Goal: Task Accomplishment & Management: Complete application form

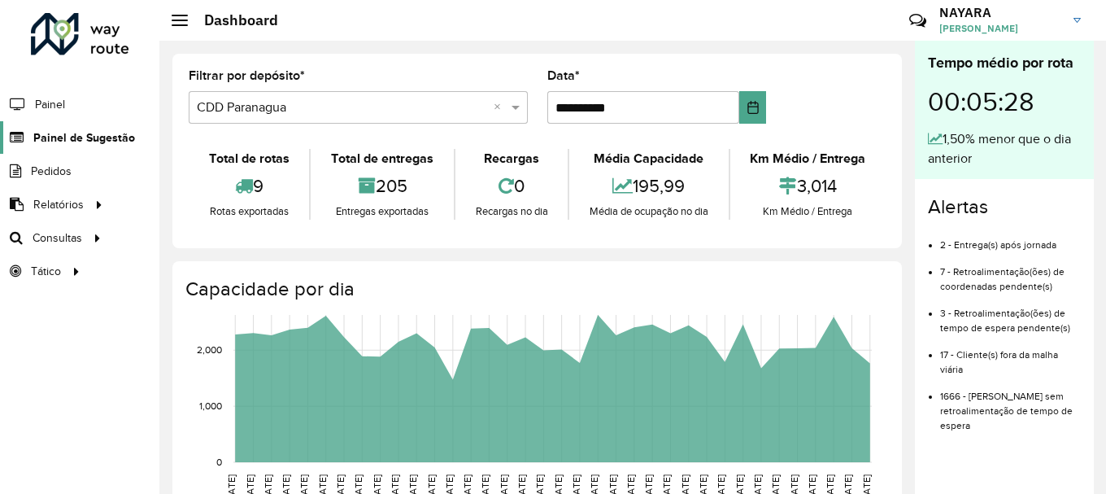
click at [72, 141] on span "Painel de Sugestão" at bounding box center [84, 137] width 102 height 17
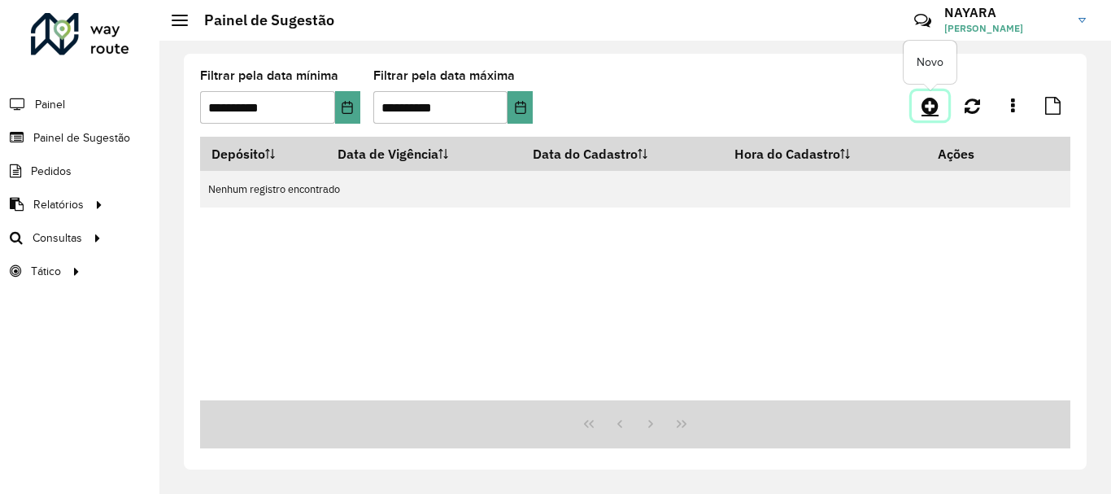
click at [930, 111] on icon at bounding box center [929, 106] width 17 height 20
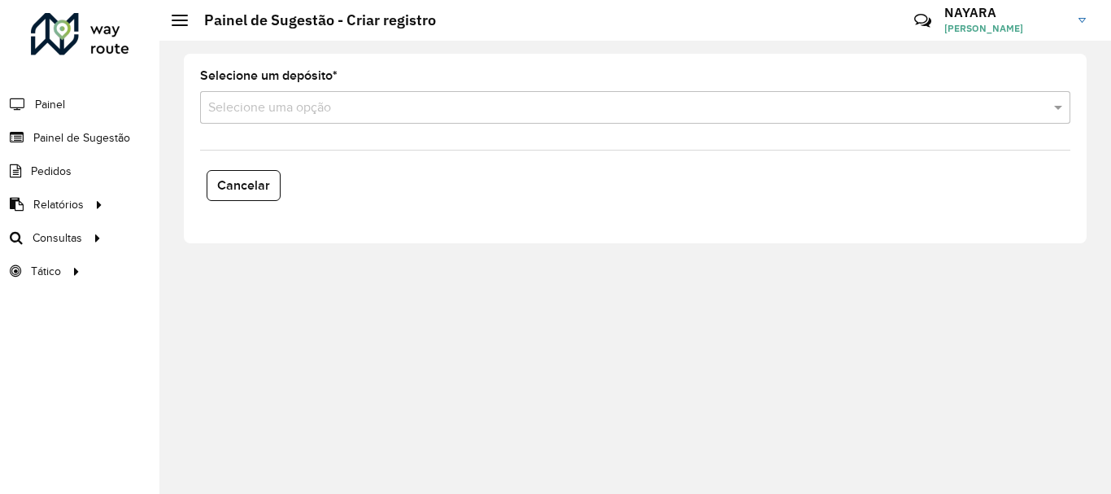
click at [346, 124] on formly-field "Selecione um depósito * Selecione uma opção" at bounding box center [635, 103] width 890 height 67
click at [350, 113] on input "text" at bounding box center [618, 108] width 821 height 20
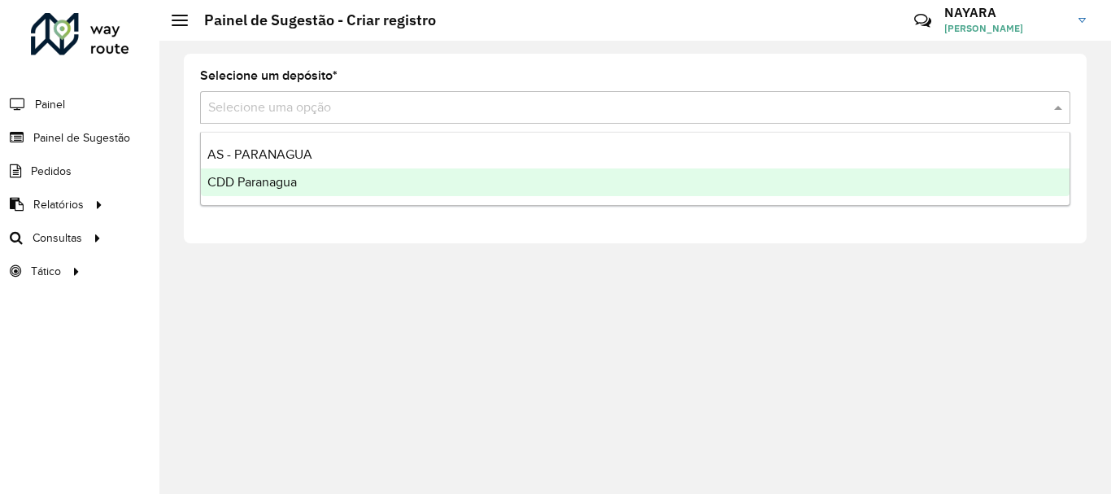
click at [291, 194] on div "CDD Paranagua" at bounding box center [635, 182] width 868 height 28
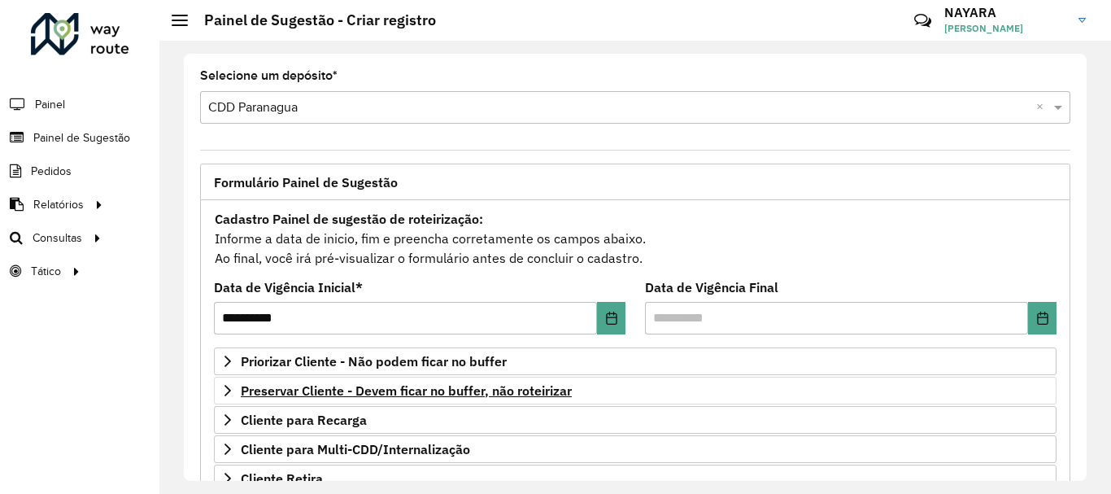
scroll to position [244, 0]
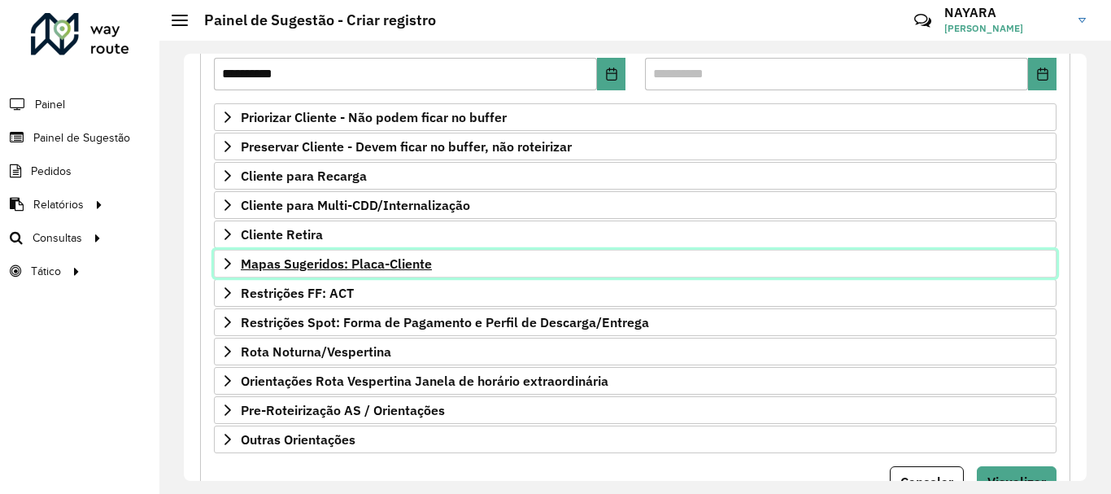
click at [302, 267] on span "Mapas Sugeridos: Placa-Cliente" at bounding box center [336, 263] width 191 height 13
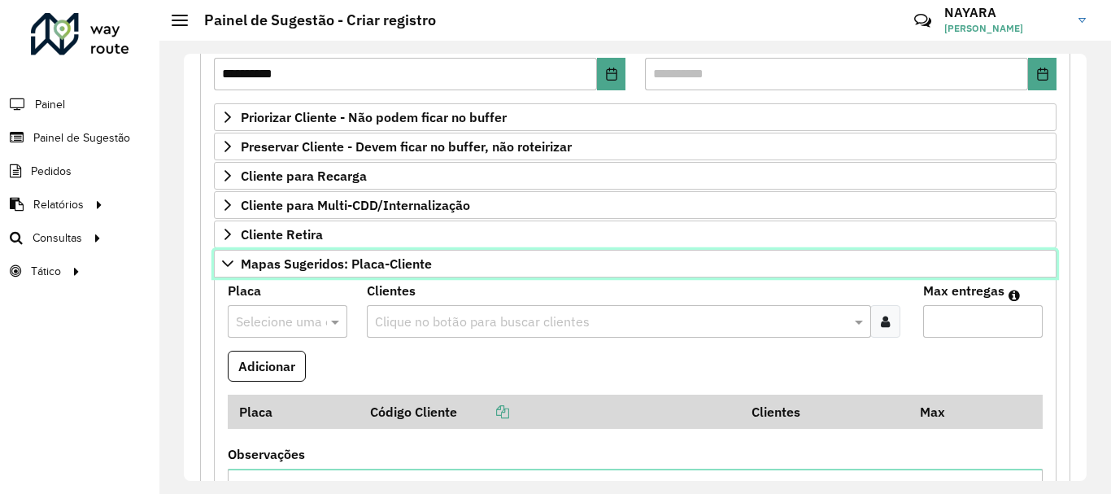
scroll to position [325, 0]
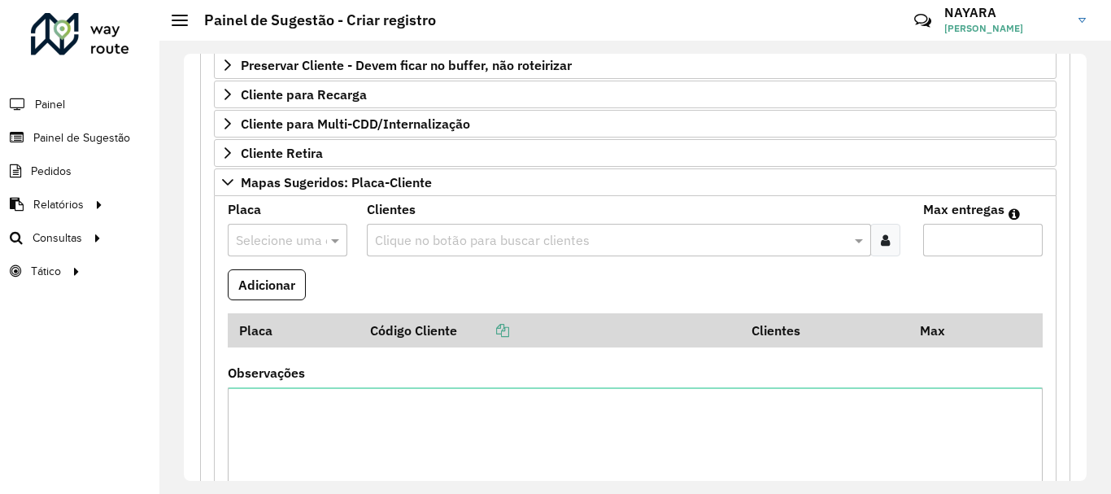
click at [314, 225] on div "Selecione uma opção" at bounding box center [288, 240] width 120 height 33
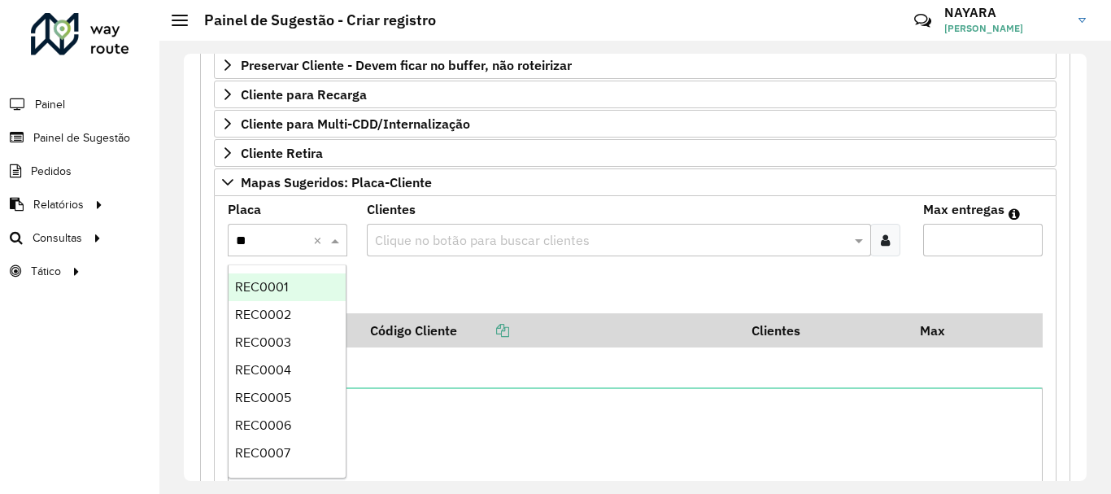
type input "***"
click at [292, 273] on div "REC0001" at bounding box center [286, 287] width 117 height 28
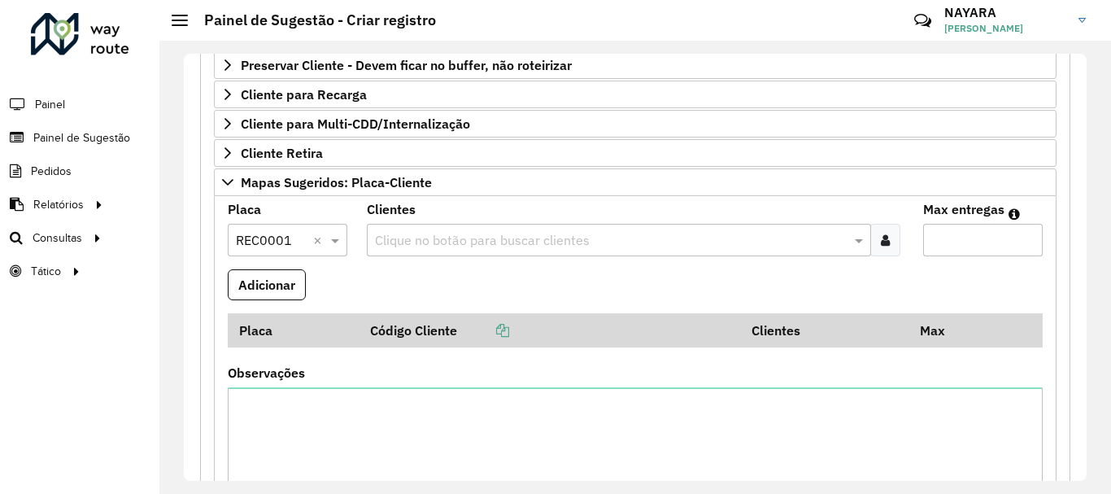
click at [885, 237] on icon at bounding box center [885, 239] width 9 height 13
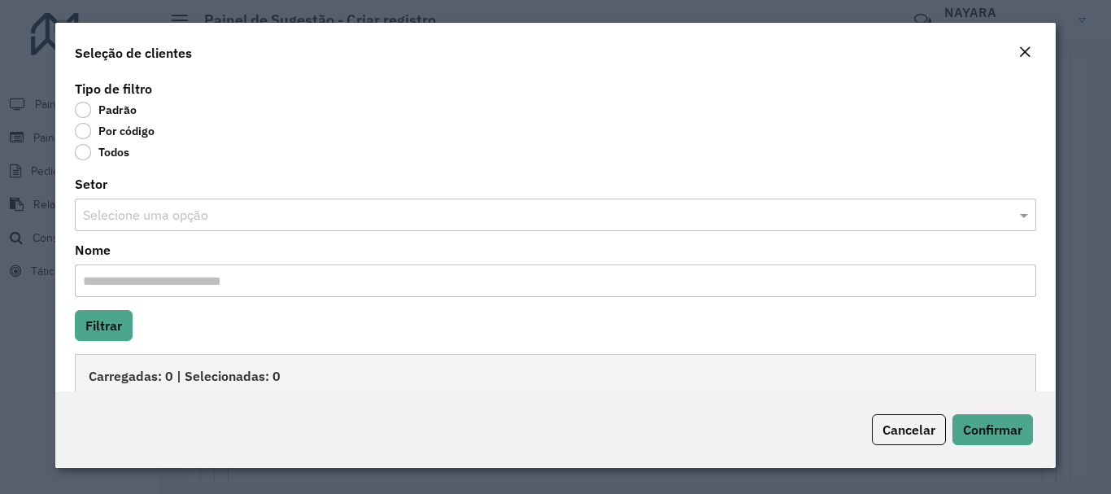
click at [129, 133] on label "Por código" at bounding box center [115, 131] width 80 height 16
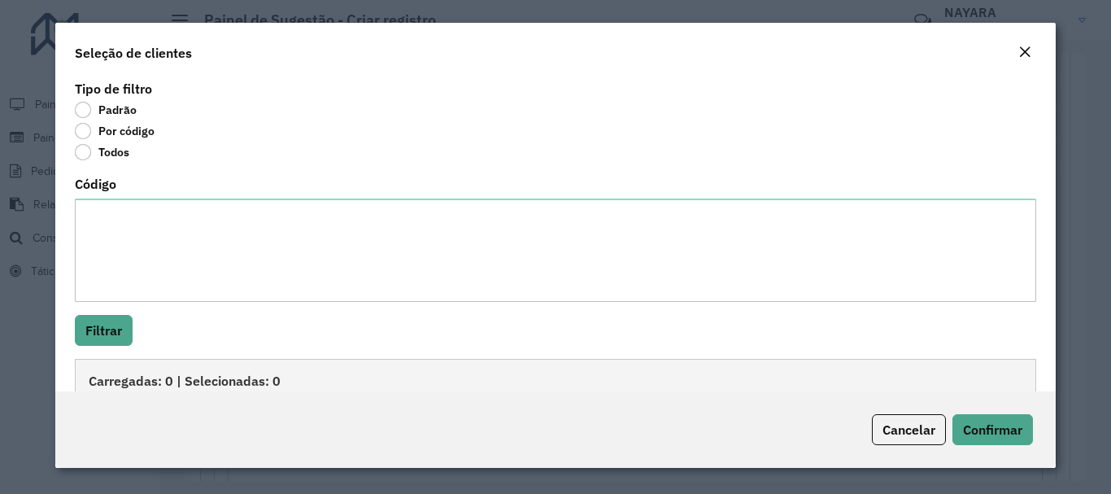
click at [141, 231] on textarea "Código" at bounding box center [555, 249] width 960 height 103
type textarea "**** ****"
click at [125, 322] on button "Filtrar" at bounding box center [104, 330] width 58 height 31
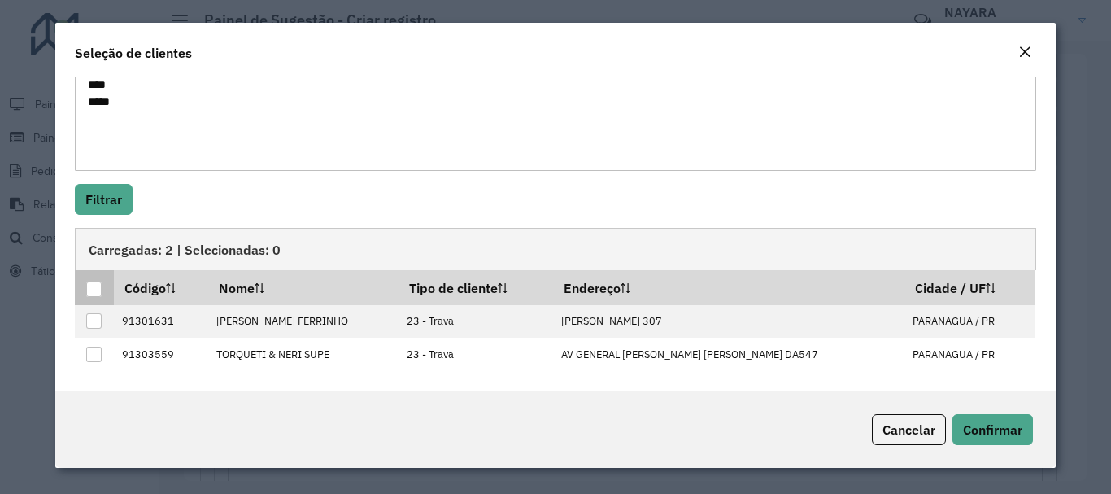
click at [94, 289] on div at bounding box center [93, 288] width 15 height 15
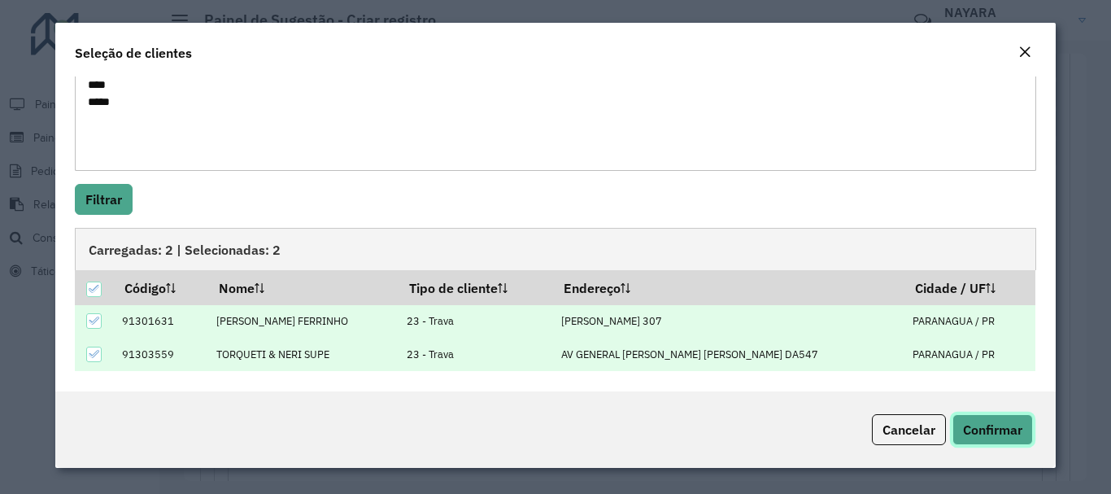
click at [1012, 424] on span "Confirmar" at bounding box center [992, 429] width 59 height 16
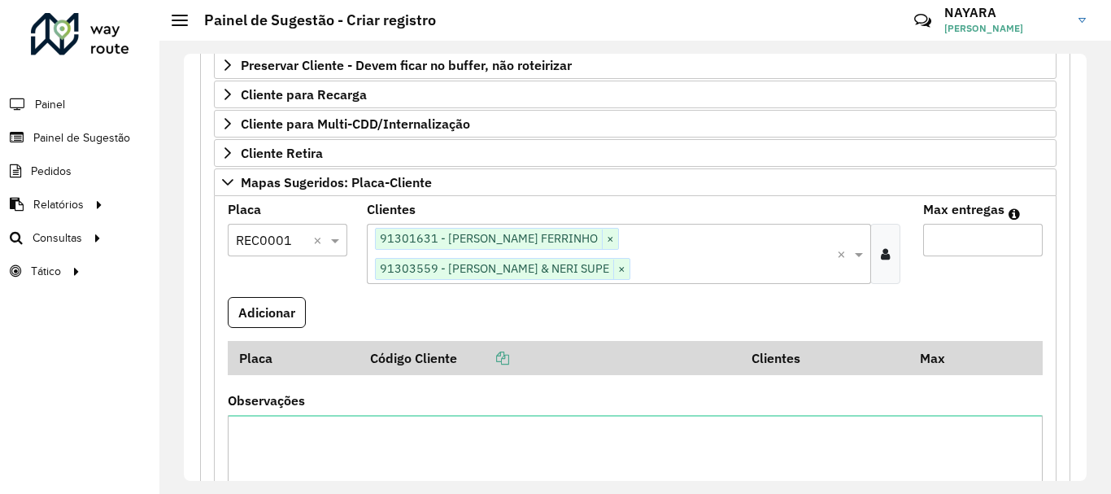
click at [956, 252] on input "Max entregas" at bounding box center [983, 240] width 120 height 33
type input "*"
click at [263, 297] on button "Adicionar" at bounding box center [267, 312] width 78 height 31
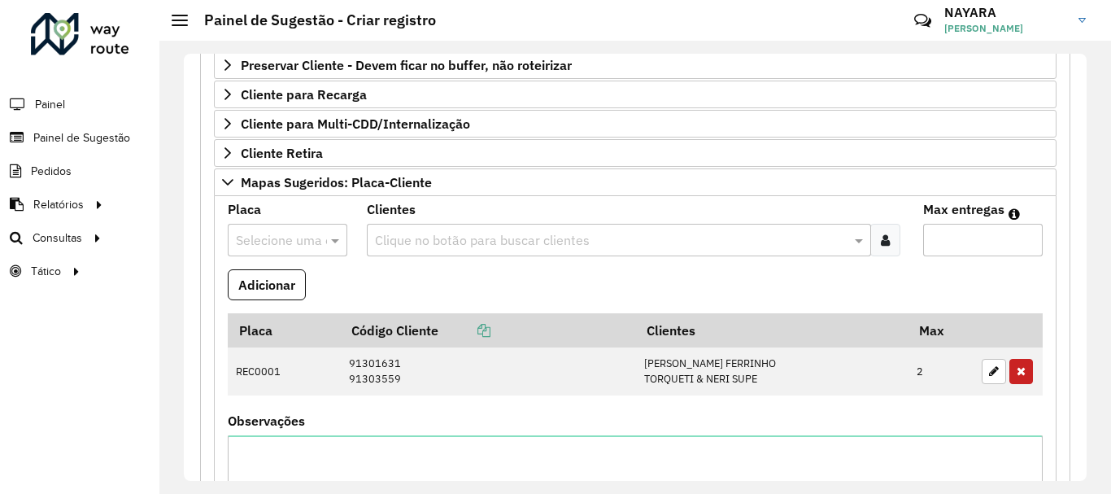
scroll to position [407, 0]
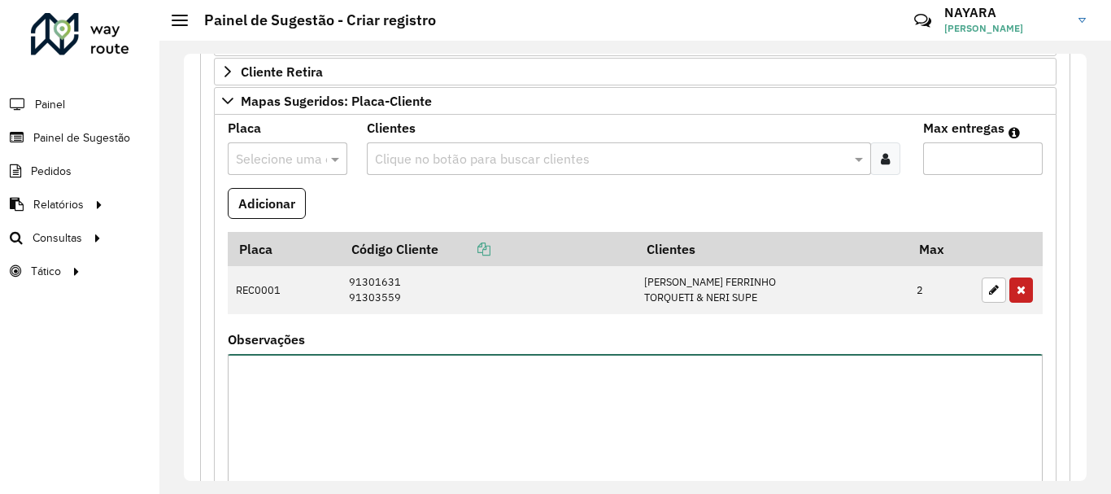
click at [351, 398] on textarea "Observações" at bounding box center [635, 422] width 815 height 137
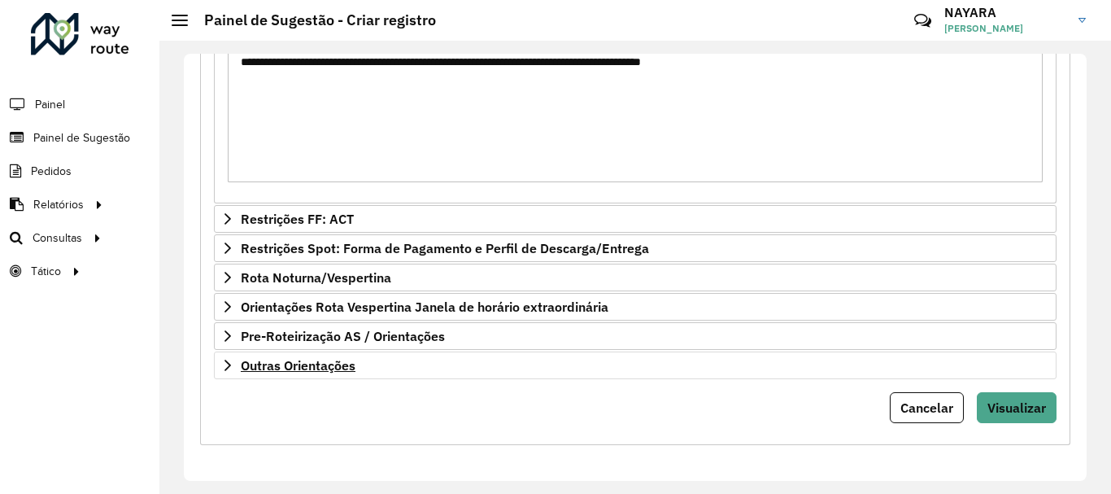
type textarea "**********"
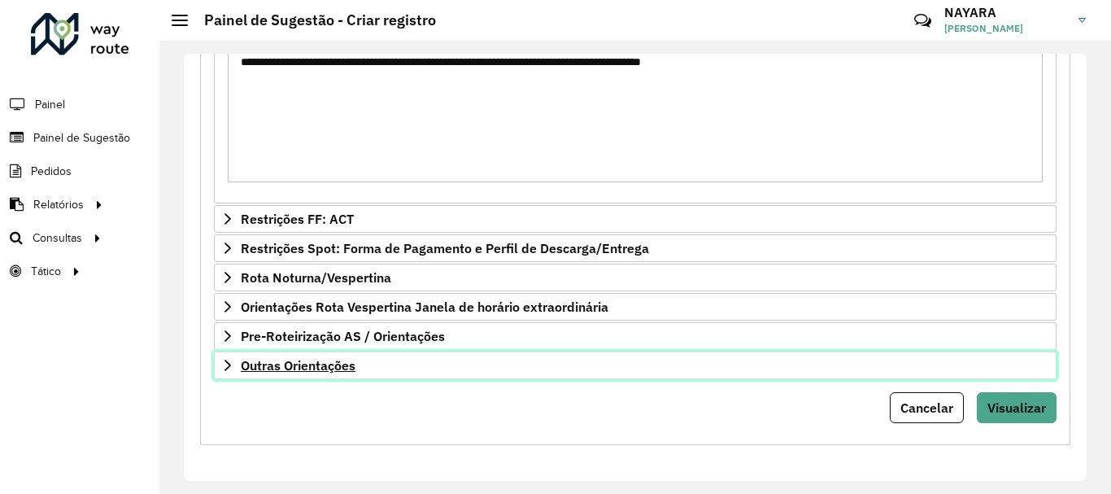
click at [339, 371] on span "Outras Orientações" at bounding box center [298, 365] width 115 height 13
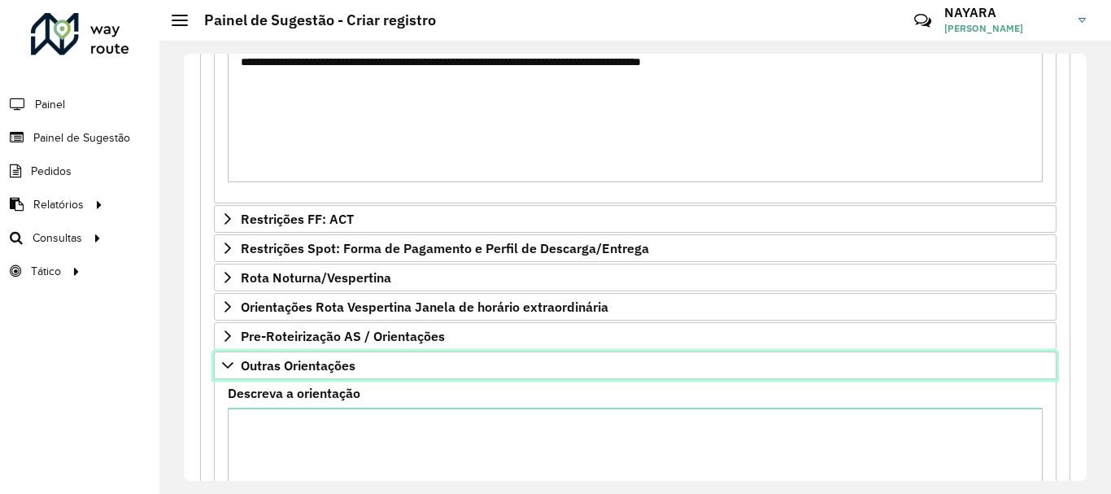
scroll to position [746, 0]
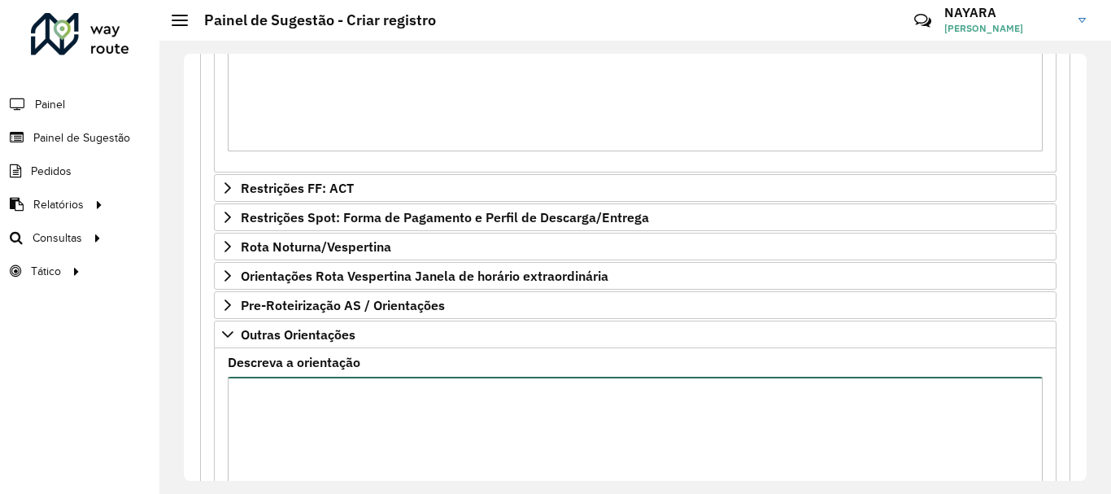
click at [364, 396] on textarea "Descreva a orientação" at bounding box center [635, 444] width 815 height 137
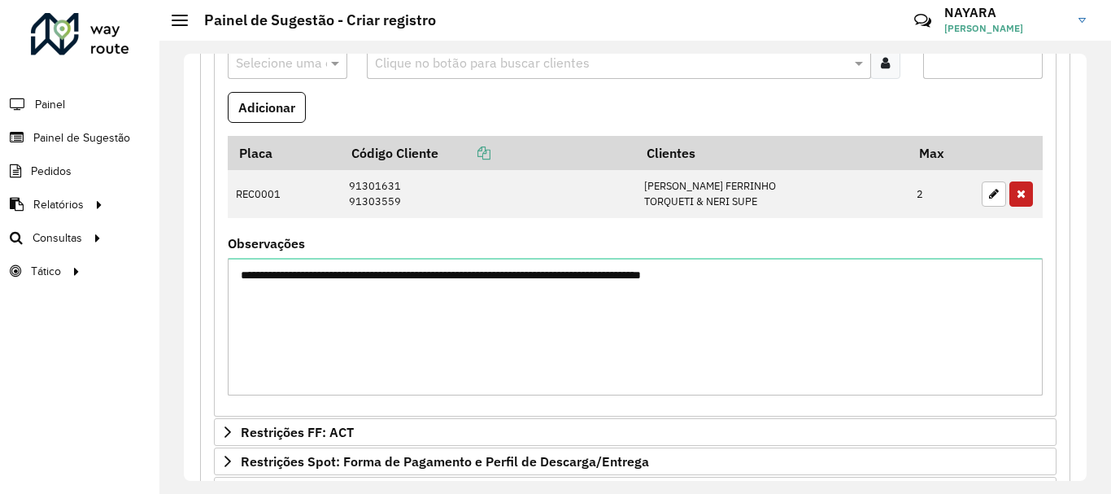
scroll to position [177, 0]
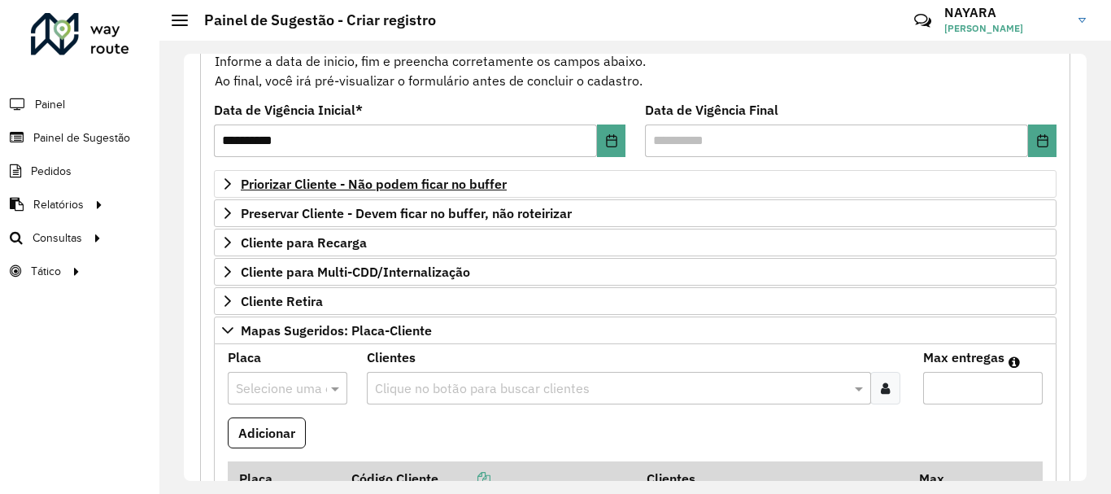
type textarea "*****"
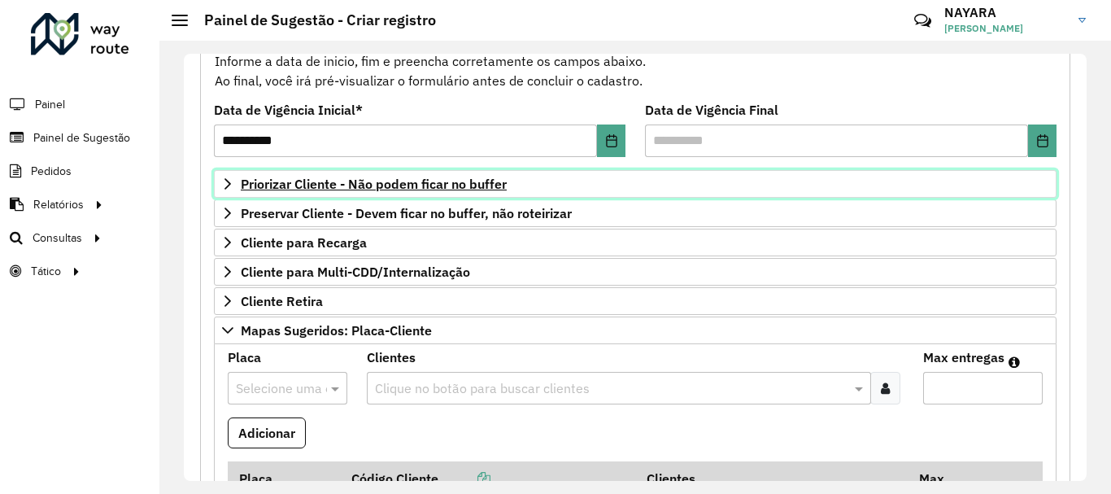
click at [424, 181] on span "Priorizar Cliente - Não podem ficar no buffer" at bounding box center [374, 183] width 266 height 13
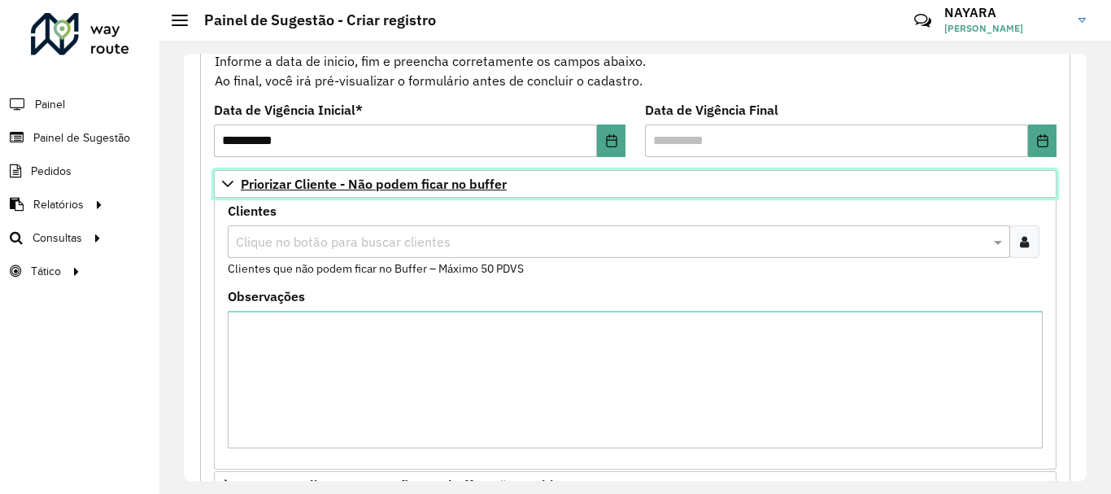
click at [421, 194] on link "Priorizar Cliente - Não podem ficar no buffer" at bounding box center [635, 184] width 842 height 28
